Goal: Transaction & Acquisition: Purchase product/service

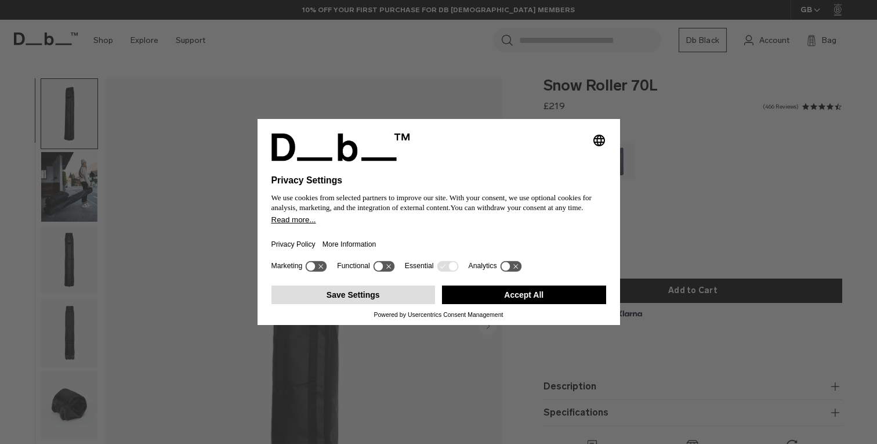
click at [379, 301] on button "Save Settings" at bounding box center [354, 295] width 164 height 19
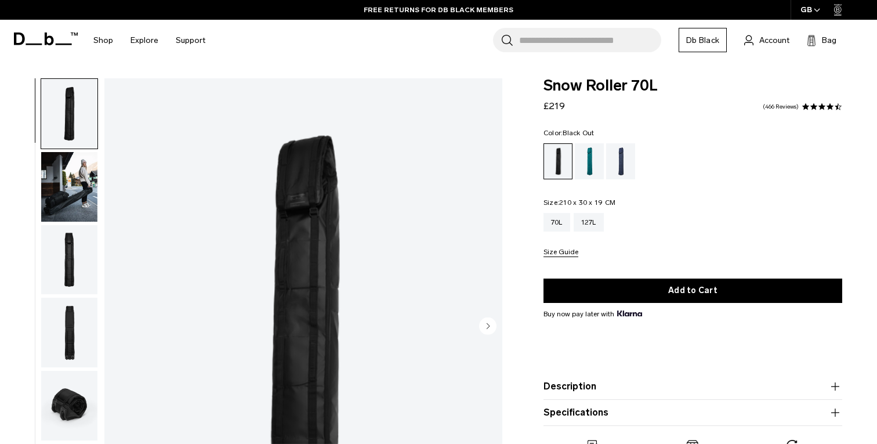
click at [548, 44] on input "Search for Bags, Luggage..." at bounding box center [590, 40] width 142 height 24
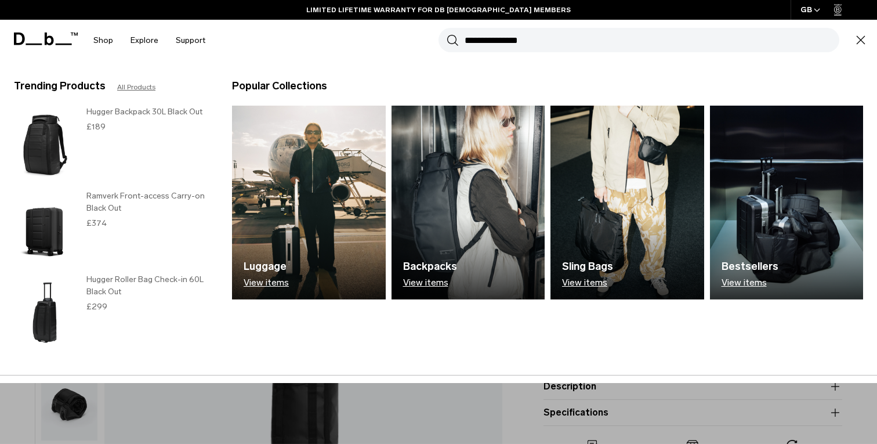
type input "**********"
click at [447, 34] on button "Search" at bounding box center [453, 40] width 12 height 13
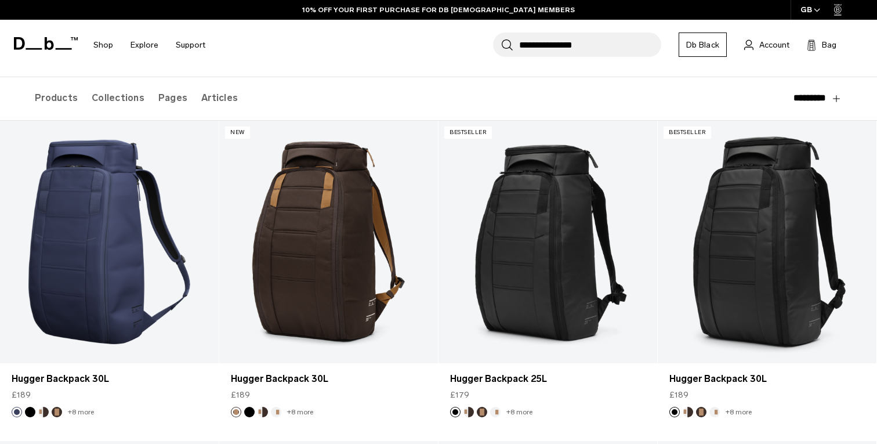
scroll to position [125, 0]
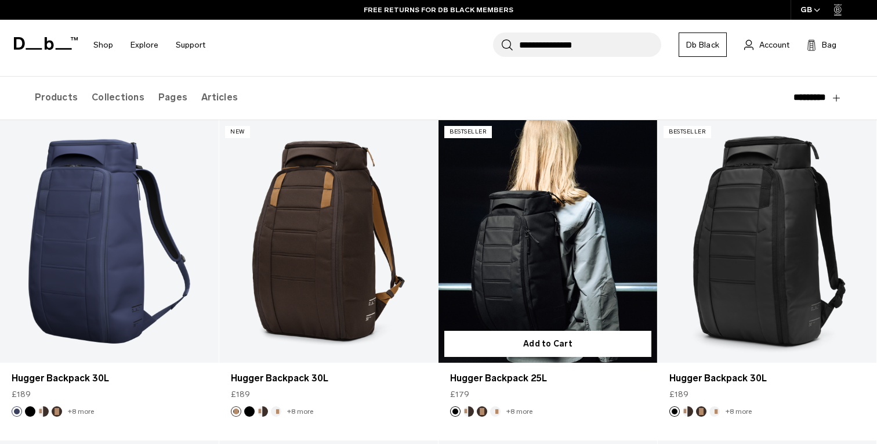
click at [520, 276] on link "Hugger Backpack 25L" at bounding box center [548, 241] width 219 height 243
